Goal: Task Accomplishment & Management: Use online tool/utility

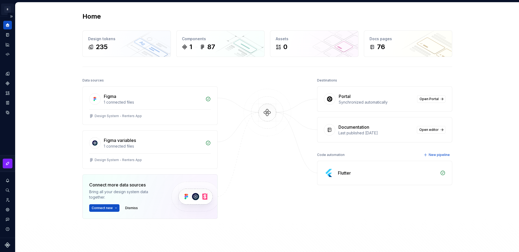
click at [6, 7] on html "R Evie J Design system data Home Design tokens 235 Components 1 87 Assets 0 Doc…" at bounding box center [259, 126] width 519 height 252
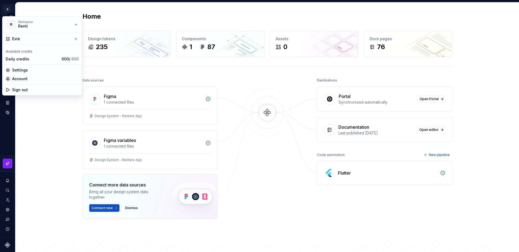
click at [8, 9] on html "R Evie J Design system data Home Design tokens 235 Components 1 87 Assets 0 Doc…" at bounding box center [259, 126] width 519 height 252
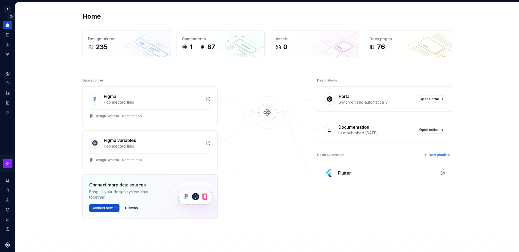
click at [11, 17] on button "Expand sidebar" at bounding box center [12, 17] width 8 height 8
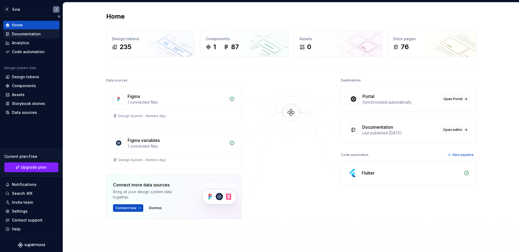
click at [31, 36] on div "Documentation" at bounding box center [26, 33] width 29 height 5
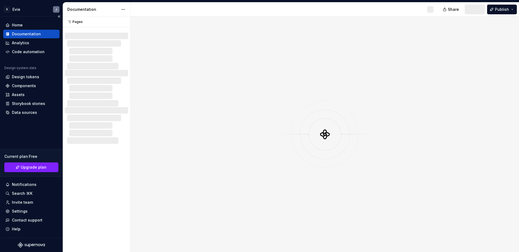
click at [39, 36] on div "Documentation" at bounding box center [26, 33] width 29 height 5
click at [474, 10] on span "Preview" at bounding box center [469, 9] width 15 height 5
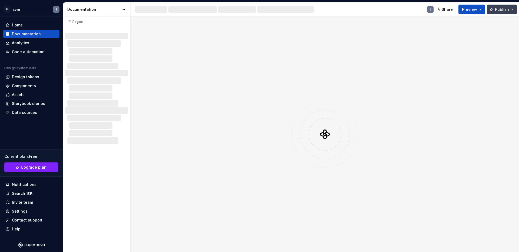
click at [505, 12] on button "Publish" at bounding box center [502, 10] width 30 height 10
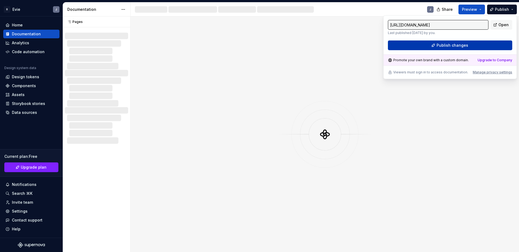
click at [481, 46] on button "Publish changes" at bounding box center [450, 46] width 124 height 10
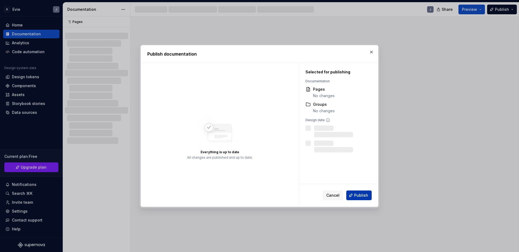
click at [360, 197] on span "Publish" at bounding box center [361, 195] width 14 height 5
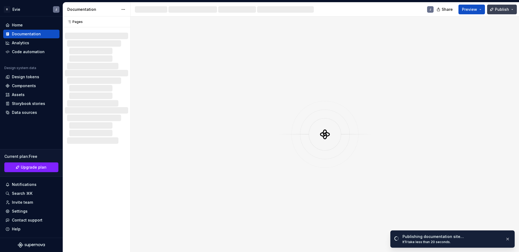
click at [499, 10] on span "Publish" at bounding box center [502, 9] width 14 height 5
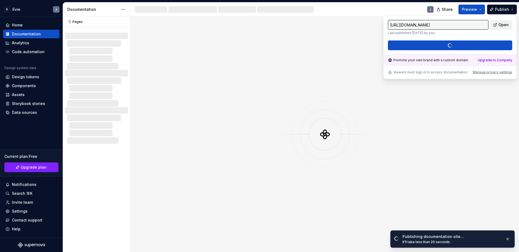
click at [503, 25] on span "Open" at bounding box center [503, 24] width 10 height 5
